Goal: Task Accomplishment & Management: Manage account settings

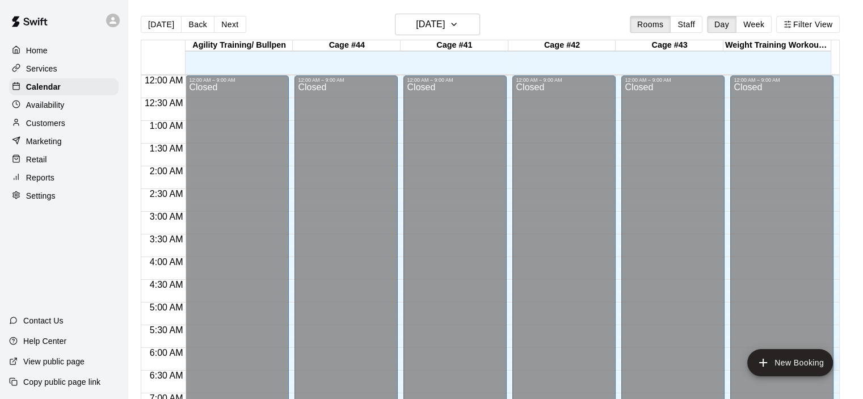
scroll to position [604, 0]
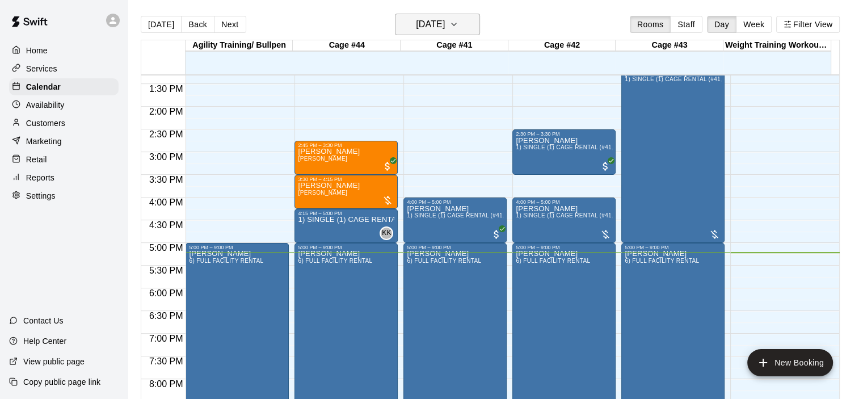
click at [458, 23] on icon "button" at bounding box center [453, 25] width 9 height 14
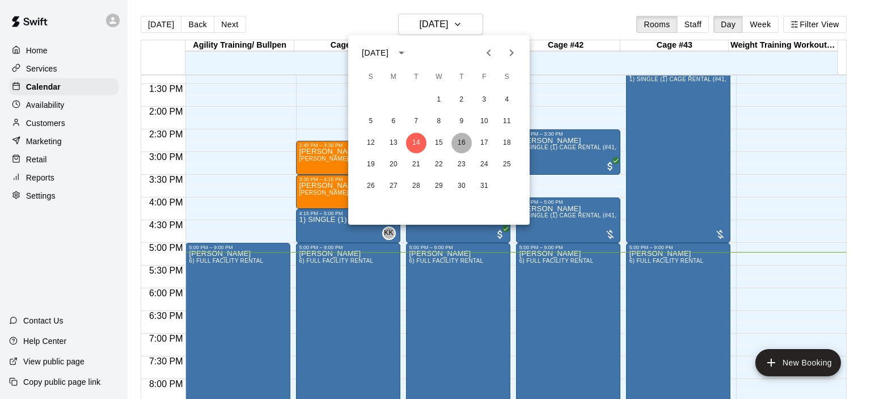
click at [464, 144] on button "16" at bounding box center [462, 143] width 20 height 20
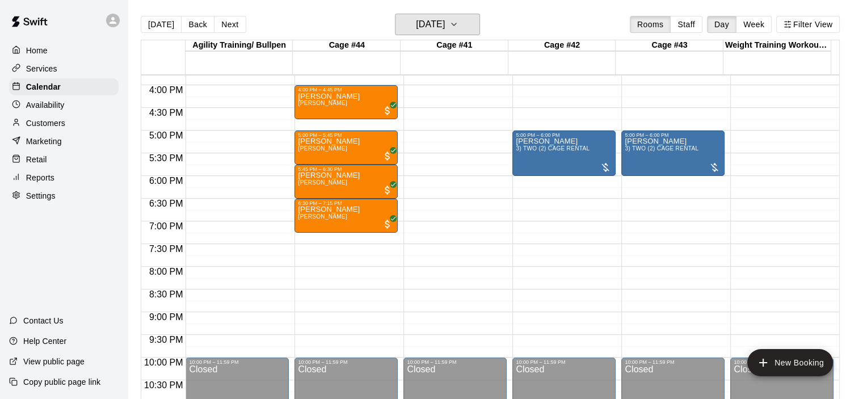
scroll to position [718, 0]
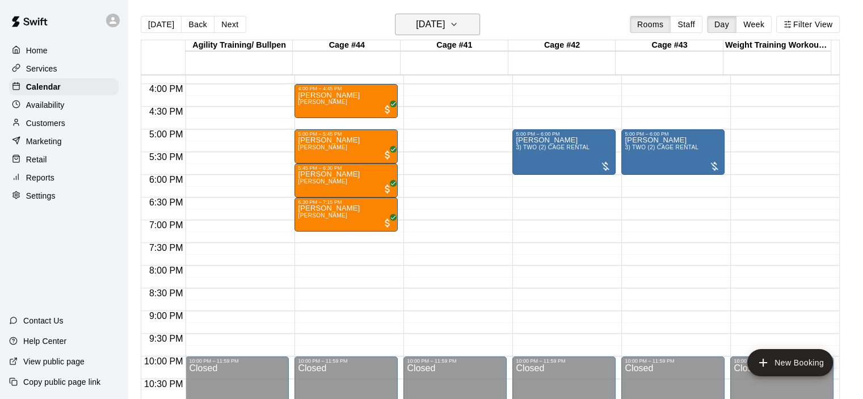
click at [480, 24] on button "Thursday Oct 16" at bounding box center [437, 25] width 85 height 22
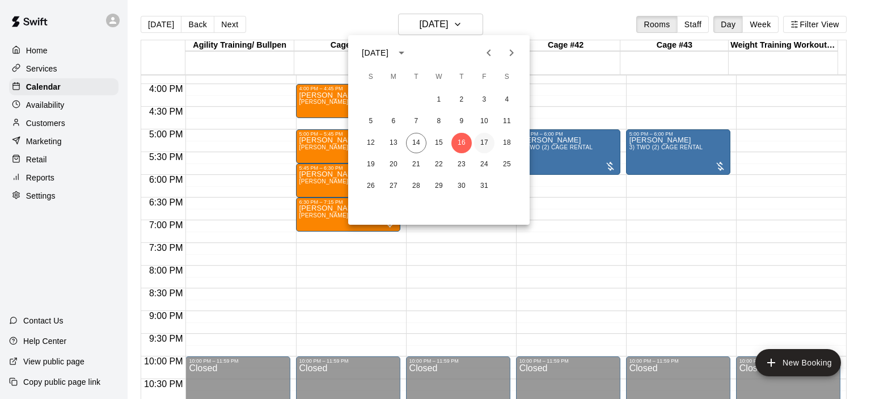
click at [481, 142] on button "17" at bounding box center [484, 143] width 20 height 20
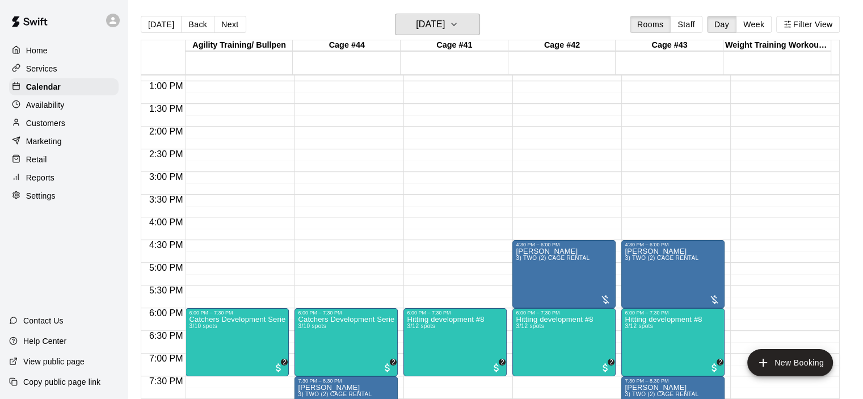
scroll to position [604, 0]
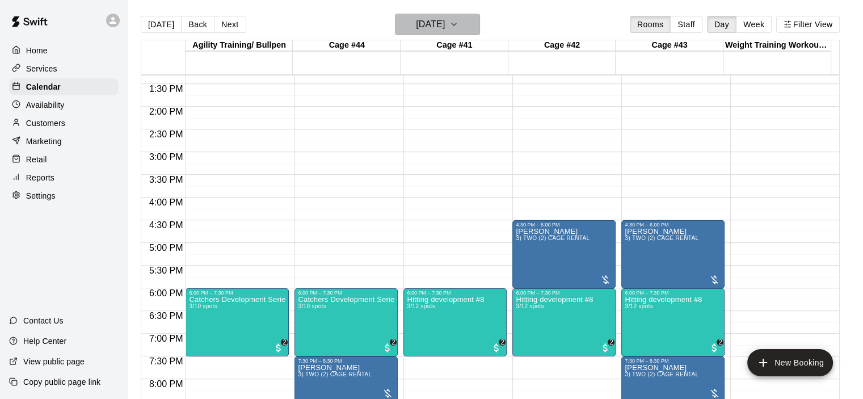
click at [458, 23] on icon "button" at bounding box center [453, 25] width 9 height 14
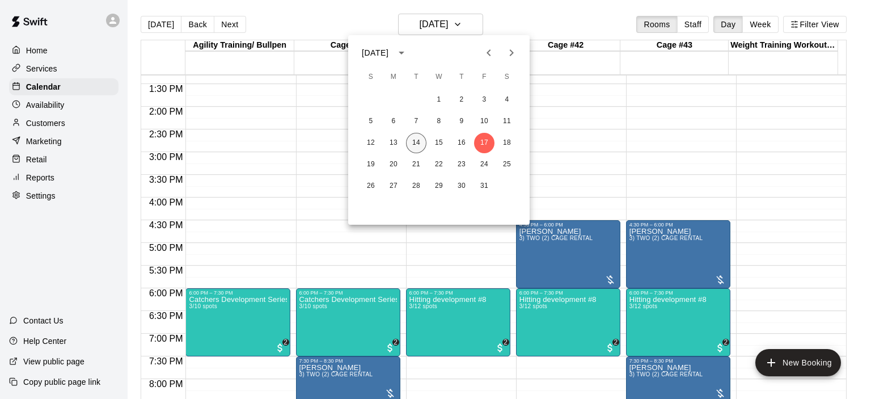
click at [415, 144] on button "14" at bounding box center [416, 143] width 20 height 20
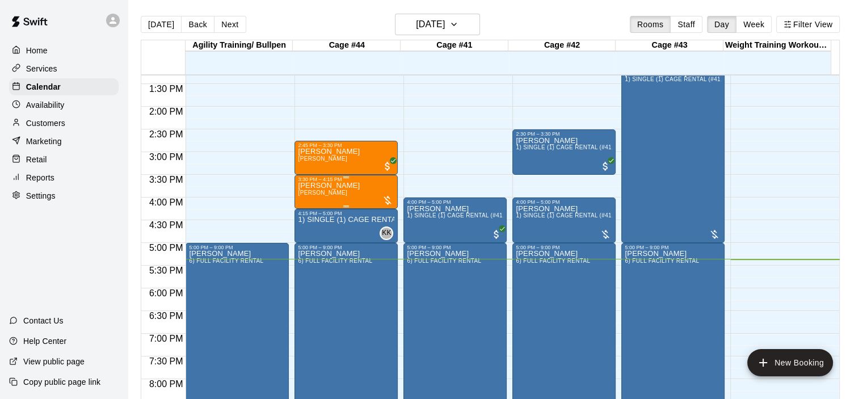
click at [368, 184] on div "Liam Graham Kevin Keller" at bounding box center [346, 381] width 96 height 399
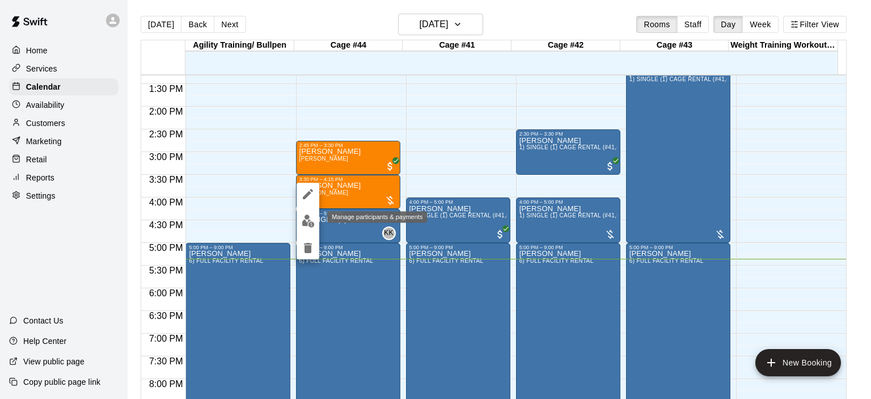
click at [307, 220] on img "edit" at bounding box center [308, 220] width 13 height 13
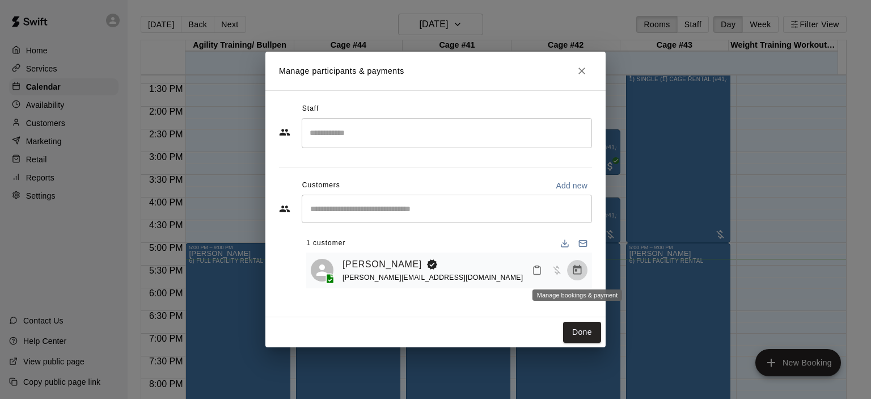
click at [576, 273] on icon "Manage bookings & payment" at bounding box center [577, 269] width 11 height 11
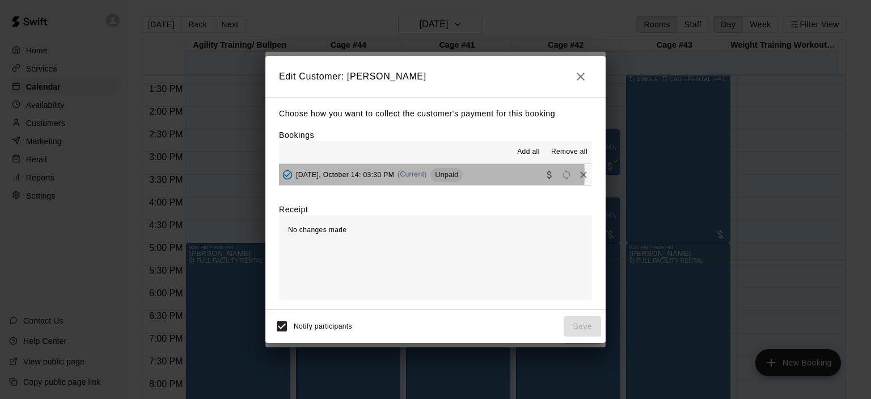
click at [414, 176] on span "(Current)" at bounding box center [412, 174] width 29 height 8
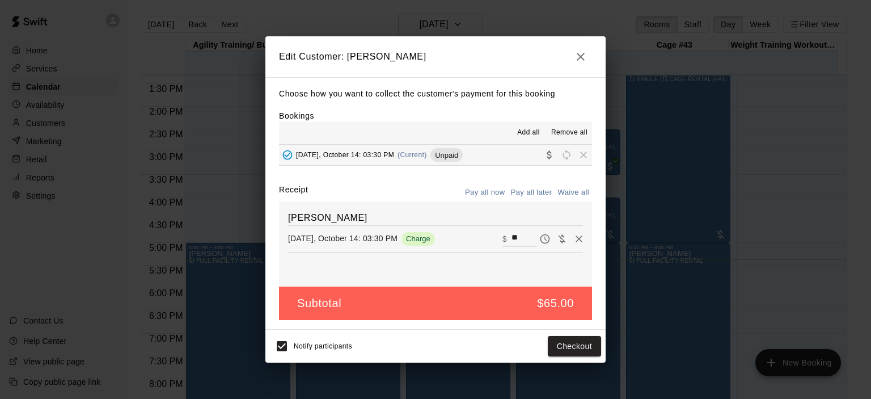
click at [513, 237] on input "**" at bounding box center [524, 238] width 25 height 15
type input "*"
type input "**"
click at [572, 341] on button "Checkout" at bounding box center [574, 346] width 53 height 21
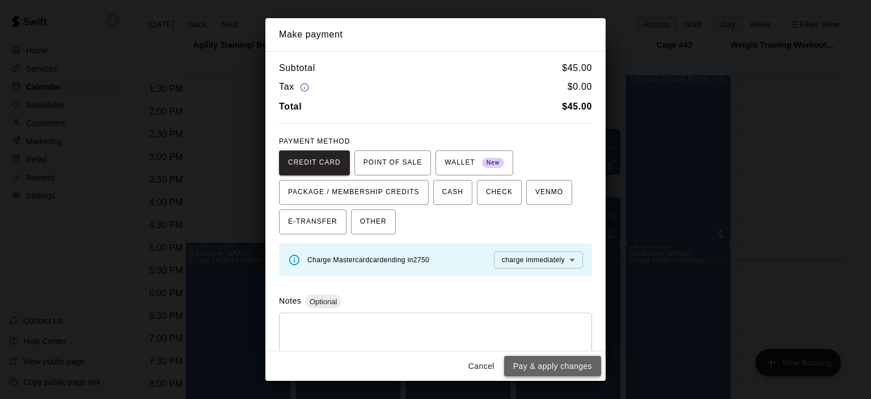
click at [532, 365] on button "Pay & apply changes" at bounding box center [552, 366] width 97 height 21
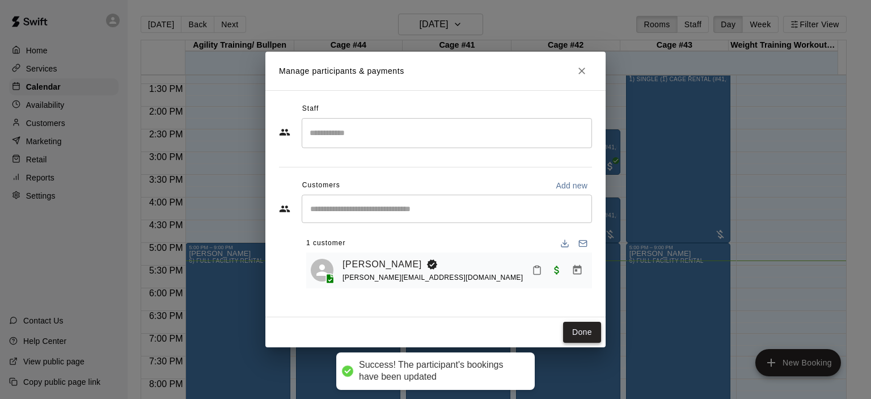
click at [581, 337] on button "Done" at bounding box center [582, 332] width 38 height 21
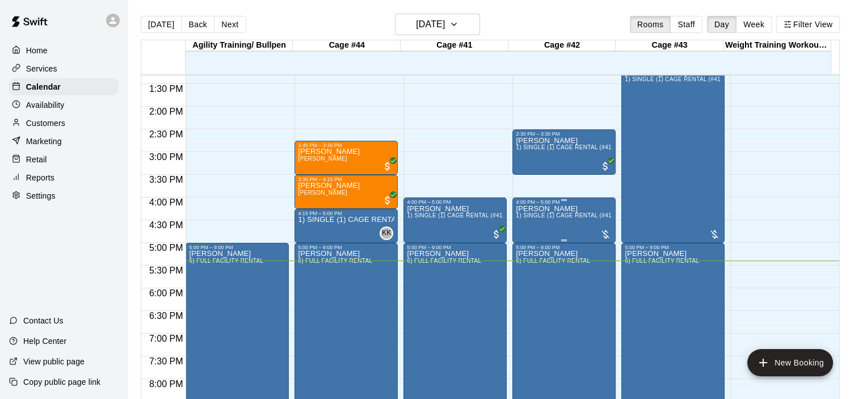
click at [545, 222] on div "Walter Johnson 1) SINGLE (1) CAGE RENTAL (#41,#42,#43)" at bounding box center [564, 404] width 96 height 399
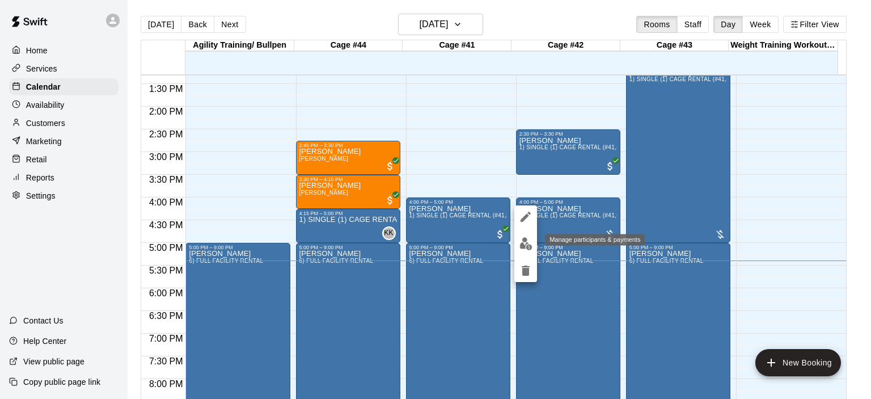
click at [524, 244] on img "edit" at bounding box center [526, 243] width 13 height 13
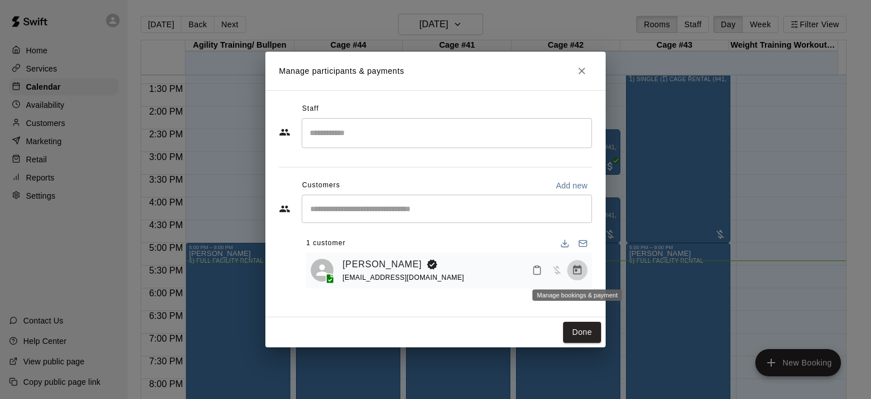
click at [577, 276] on icon "Manage bookings & payment" at bounding box center [577, 269] width 11 height 11
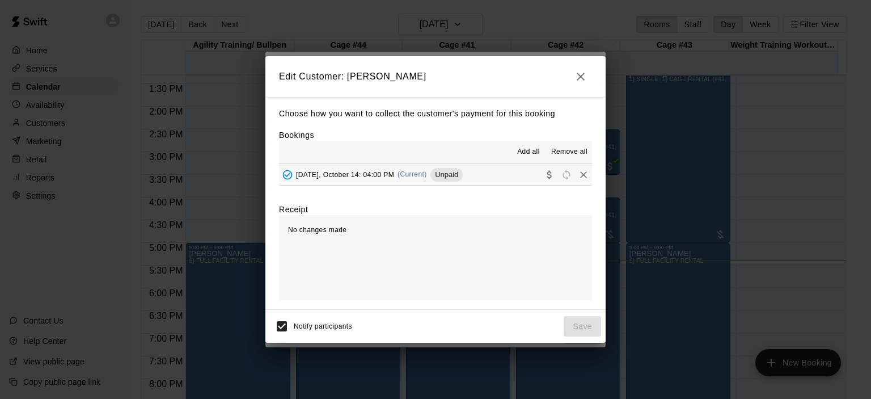
click at [411, 178] on span "(Current)" at bounding box center [412, 174] width 29 height 8
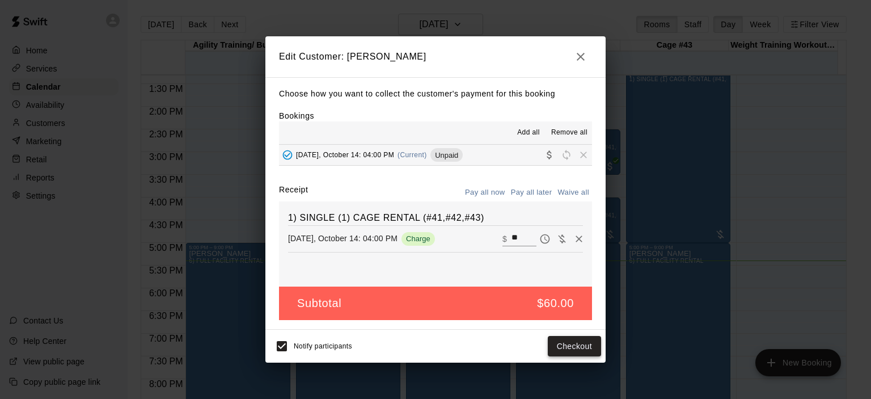
click at [579, 342] on button "Checkout" at bounding box center [574, 346] width 53 height 21
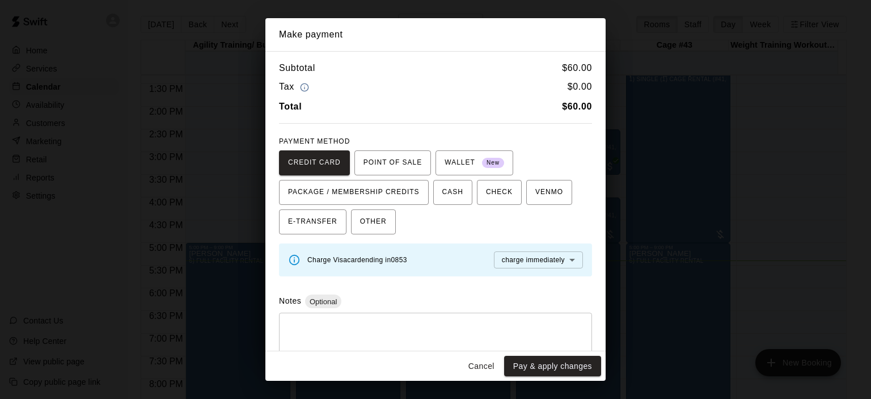
click at [483, 367] on button "Cancel" at bounding box center [481, 366] width 36 height 21
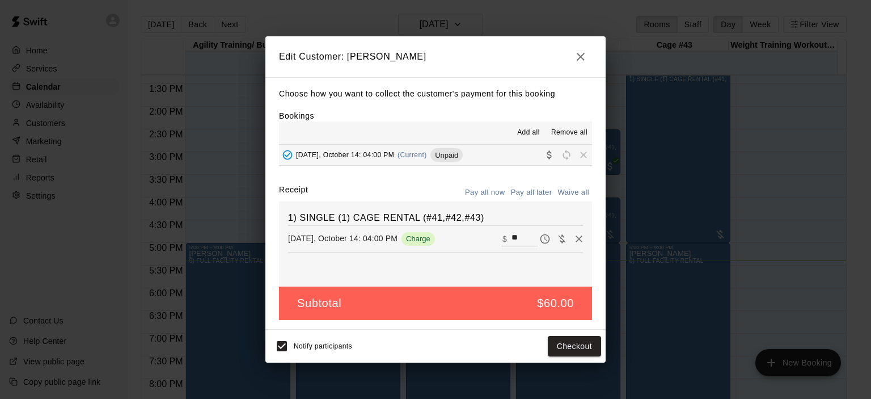
click at [567, 194] on button "Waive all" at bounding box center [573, 193] width 37 height 18
type input "*"
click at [583, 347] on button "Save" at bounding box center [582, 346] width 37 height 21
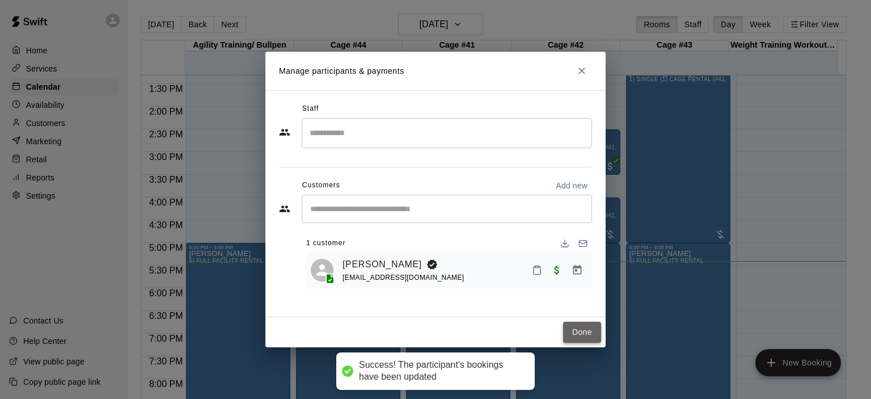
click at [584, 332] on button "Done" at bounding box center [582, 332] width 38 height 21
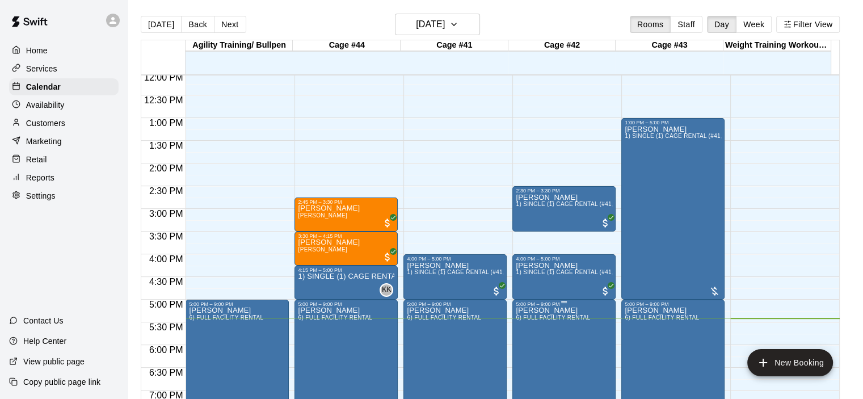
scroll to position [661, 0]
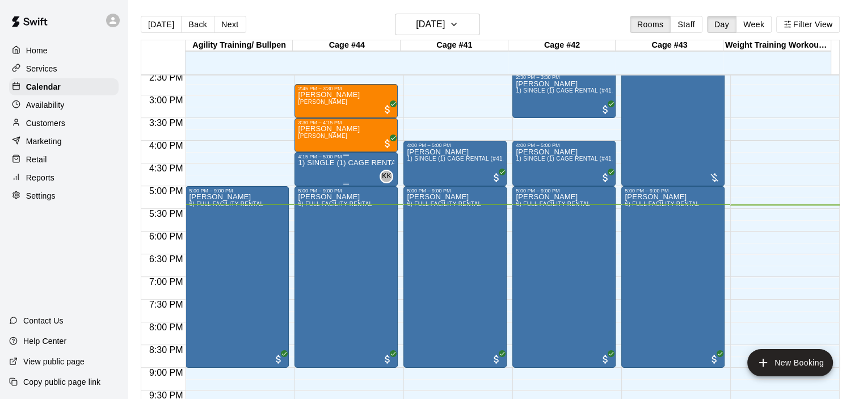
click at [351, 163] on p "1) SINGLE (1) CAGE RENTAL (#41,#42,#43)" at bounding box center [346, 163] width 96 height 0
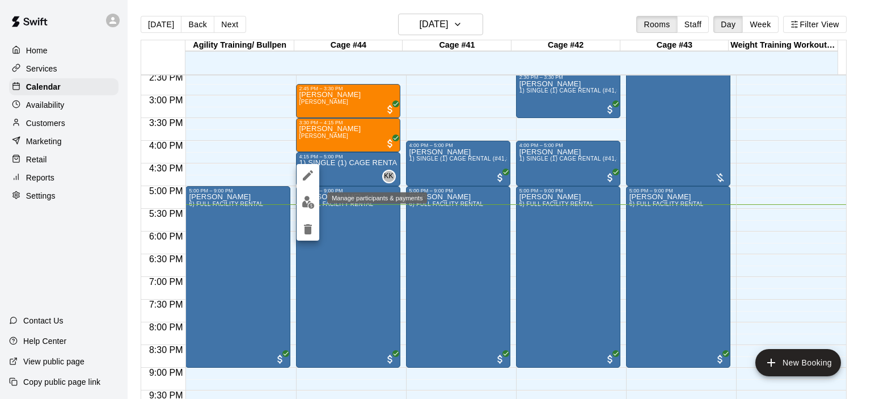
click at [311, 199] on img "edit" at bounding box center [308, 202] width 13 height 13
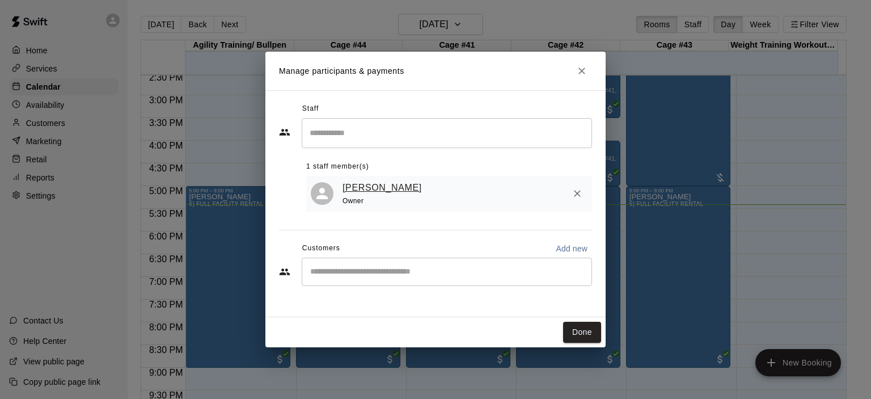
click at [374, 190] on link "[PERSON_NAME]" at bounding box center [382, 187] width 79 height 15
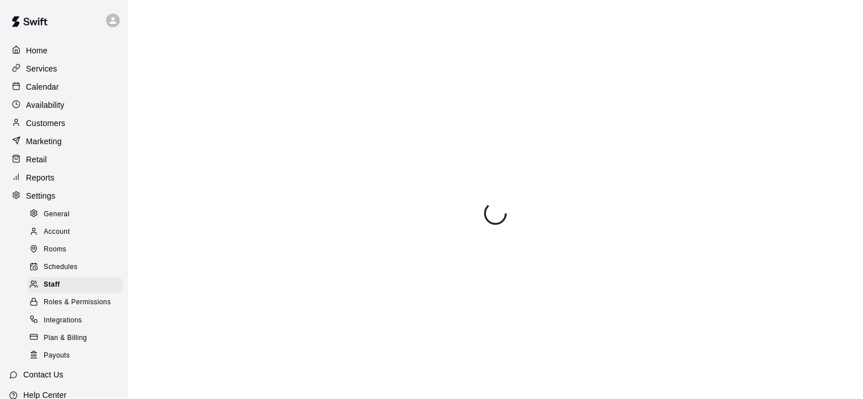
select select "**"
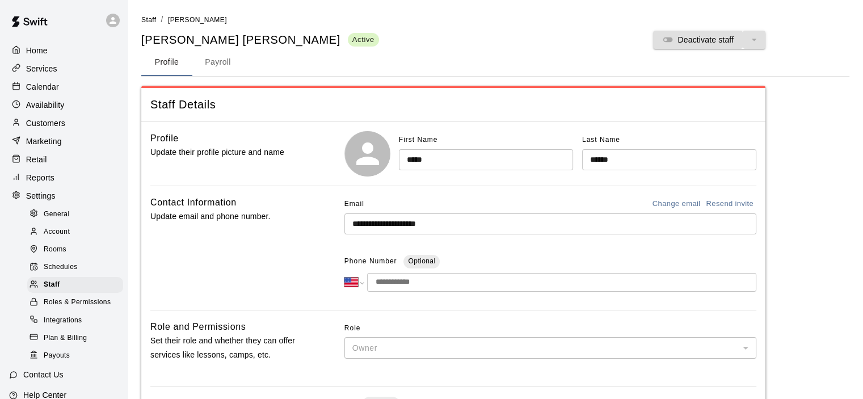
scroll to position [154, 0]
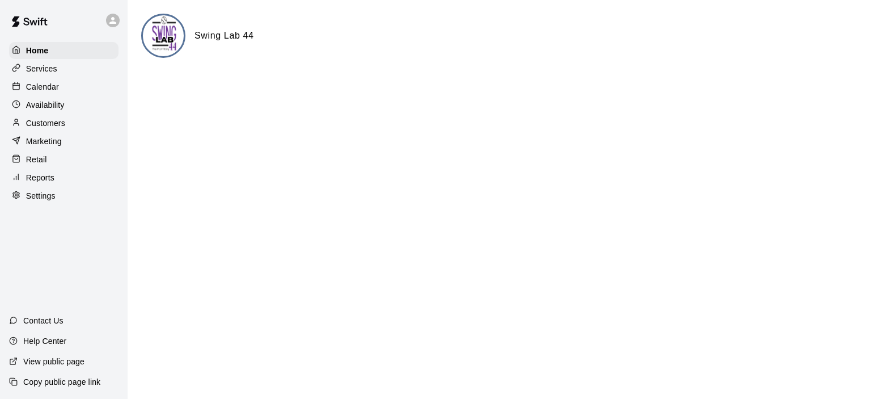
click at [55, 88] on p "Calendar" at bounding box center [42, 86] width 33 height 11
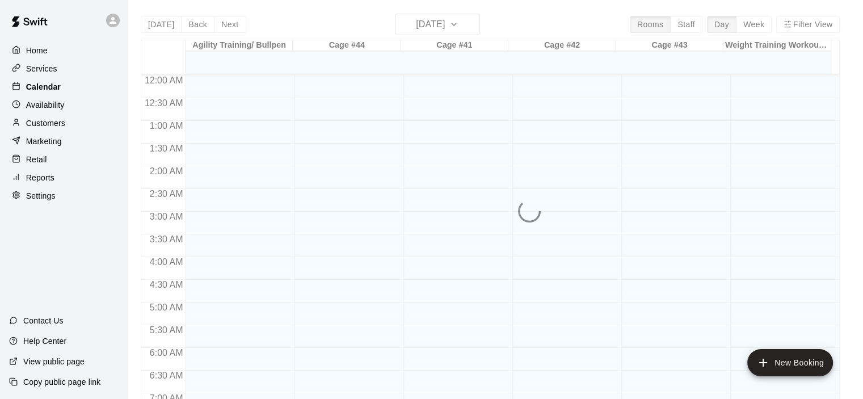
scroll to position [718, 0]
